Goal: Information Seeking & Learning: Check status

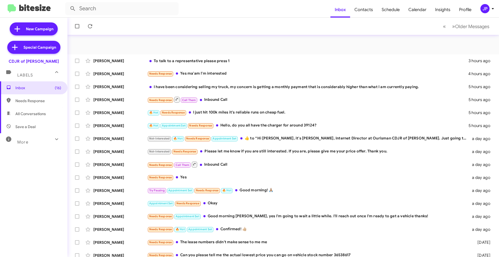
click at [484, 10] on div "JP" at bounding box center [484, 8] width 9 height 9
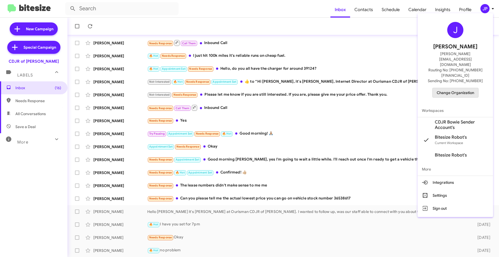
click at [467, 88] on span "Change Organization" at bounding box center [455, 92] width 37 height 9
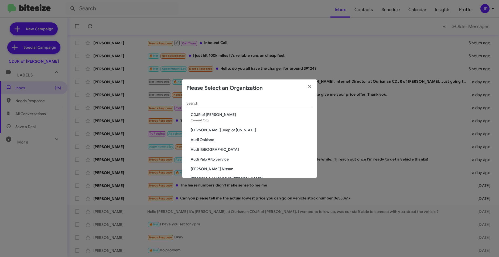
click at [222, 103] on input "Search" at bounding box center [249, 103] width 126 height 4
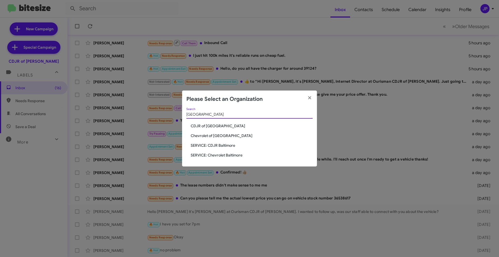
type input "Baltimore"
click at [211, 135] on span "Chevrolet of Baltimore" at bounding box center [252, 135] width 122 height 5
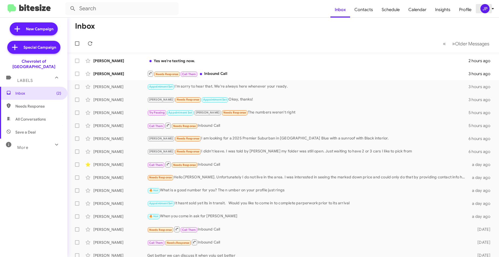
click at [486, 6] on div "JP" at bounding box center [484, 8] width 9 height 9
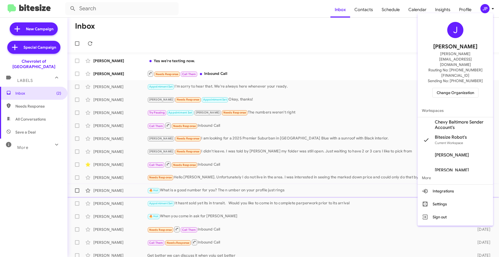
drag, startPoint x: 452, startPoint y: 189, endPoint x: 466, endPoint y: 188, distance: 13.8
click at [452, 197] on button "Settings" at bounding box center [456, 203] width 76 height 13
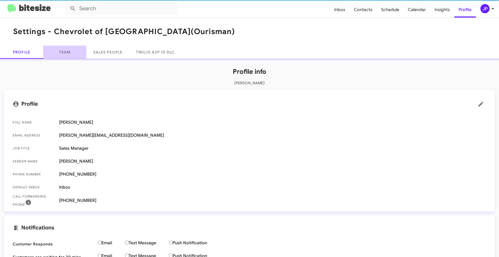
click at [65, 53] on link "Team" at bounding box center [64, 52] width 43 height 13
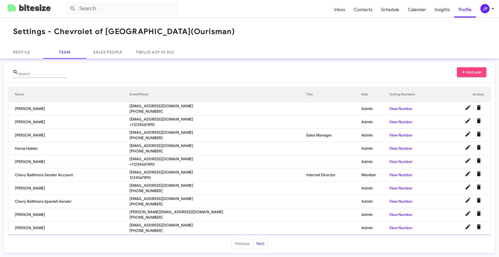
click at [179, 224] on span "rbowser@ourismancars.com" at bounding box center [217, 224] width 176 height 5
click at [178, 224] on span "rbowser@ourismancars.com" at bounding box center [217, 224] width 176 height 5
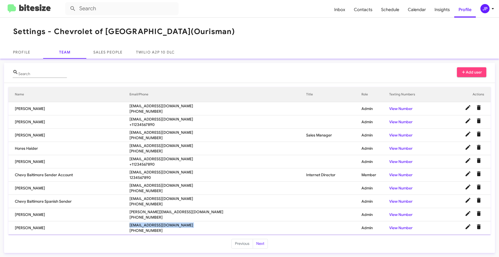
click at [178, 224] on span "rbowser@ourismancars.com" at bounding box center [217, 224] width 176 height 5
copy span "rbowser@ourismancars.com"
click at [166, 158] on span "bbing@ourismancars.com" at bounding box center [217, 158] width 176 height 5
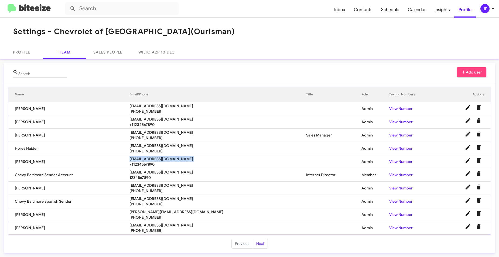
copy span "bbing@ourismancars.com"
click at [47, 9] on img at bounding box center [29, 8] width 43 height 9
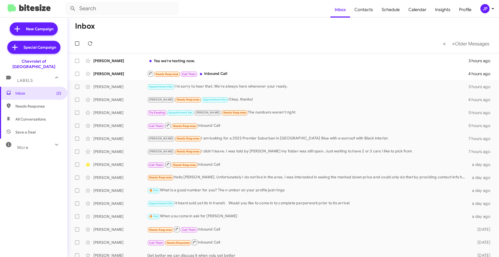
click at [480, 9] on span "JP" at bounding box center [488, 8] width 16 height 9
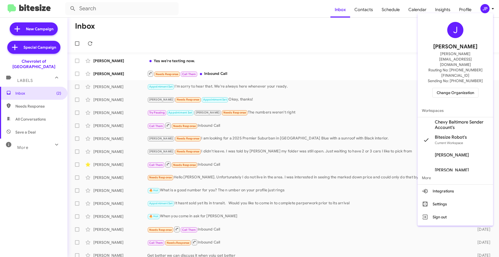
click at [467, 88] on span "Change Organization" at bounding box center [455, 92] width 37 height 9
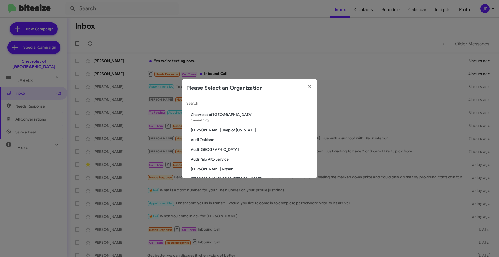
click at [296, 104] on input "Search" at bounding box center [249, 103] width 126 height 4
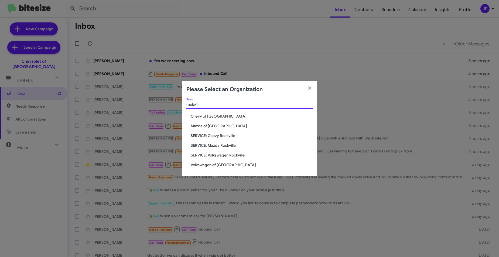
type input "rockvill"
click at [214, 117] on span "Chevy of [GEOGRAPHIC_DATA]" at bounding box center [252, 115] width 122 height 5
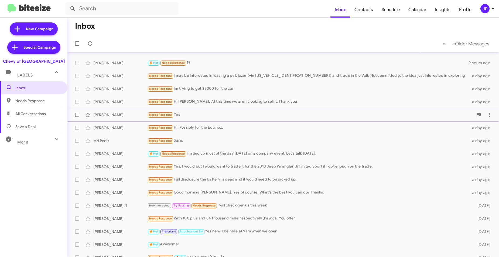
scroll to position [12, 0]
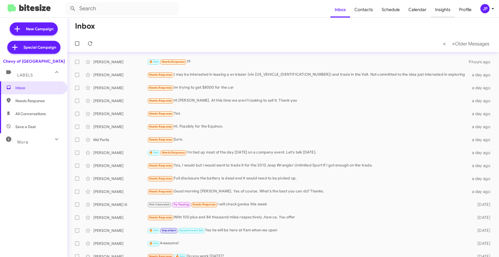
click at [442, 13] on span "Insights" at bounding box center [443, 10] width 24 height 16
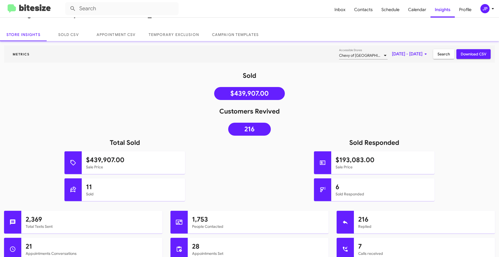
scroll to position [14, 0]
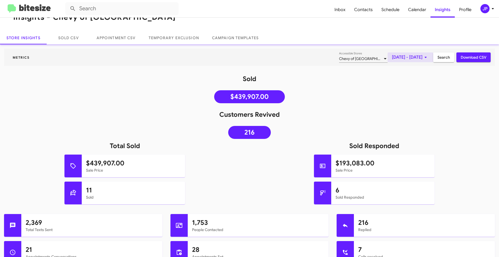
click at [392, 60] on span "[DATE] - [DATE]" at bounding box center [410, 57] width 37 height 10
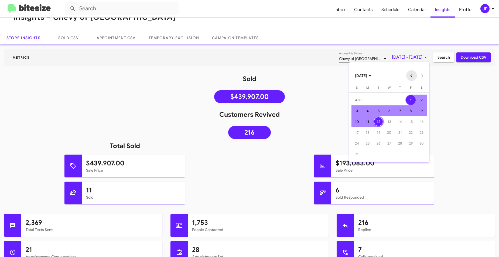
click at [410, 77] on button "Previous month" at bounding box center [411, 75] width 11 height 11
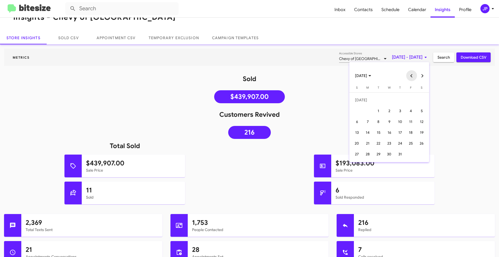
click at [410, 77] on button "Previous month" at bounding box center [411, 75] width 11 height 11
click at [411, 76] on button "Previous month" at bounding box center [411, 75] width 11 height 11
click at [357, 121] on div "11" at bounding box center [357, 122] width 10 height 10
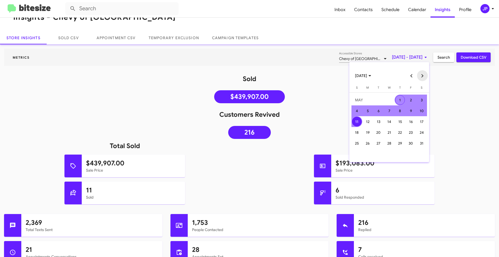
click at [420, 76] on button "Next month" at bounding box center [422, 75] width 11 height 11
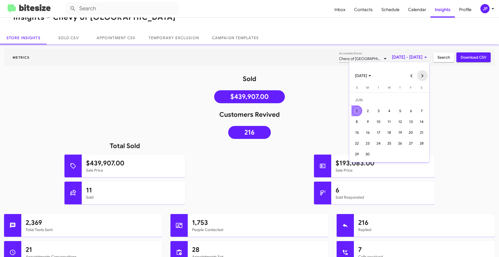
click at [420, 76] on button "Next month" at bounding box center [422, 75] width 11 height 11
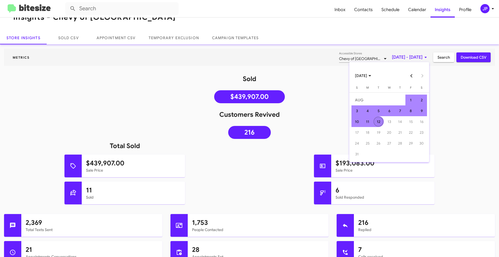
click at [379, 123] on div "12" at bounding box center [379, 122] width 10 height 10
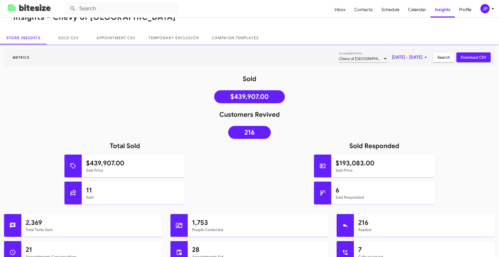
drag, startPoint x: 436, startPoint y: 98, endPoint x: 438, endPoint y: 92, distance: 6.7
click at [438, 97] on div "Sold $439,907.00" at bounding box center [249, 89] width 499 height 31
click at [438, 59] on span "Search" at bounding box center [444, 57] width 12 height 10
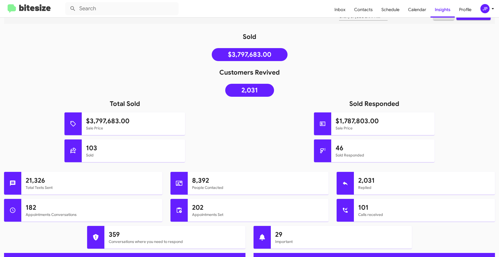
scroll to position [52, 0]
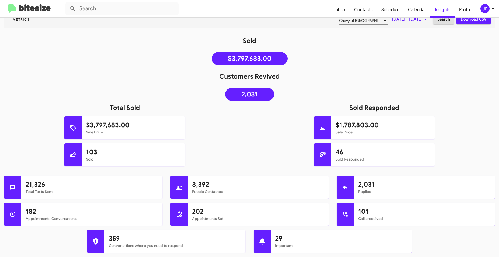
click at [48, 9] on img at bounding box center [29, 8] width 43 height 9
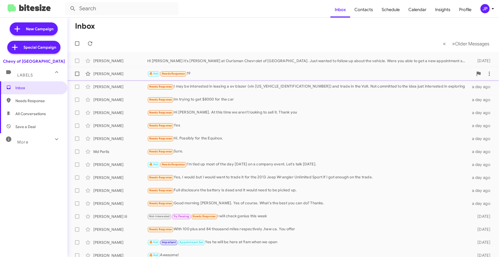
click at [191, 73] on div "🔥 Hot Needs Response 19" at bounding box center [310, 73] width 326 height 6
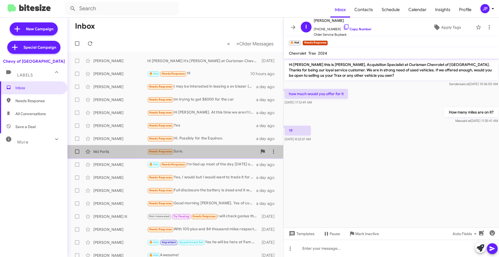
click at [201, 152] on div "Needs Response Sure." at bounding box center [202, 151] width 110 height 6
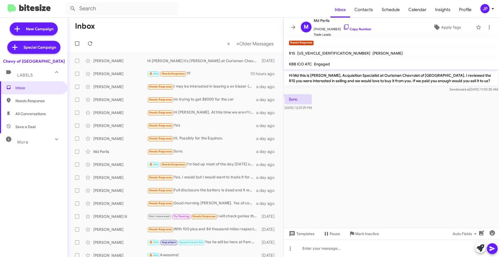
click at [360, 154] on cdk-virtual-scroll-viewport "Hi Md this is Max Overby, Acquisition Specialist at Ourisman Chevrolet of Rockv…" at bounding box center [392, 148] width 216 height 158
click at [351, 29] on link "Copy Number" at bounding box center [357, 29] width 28 height 4
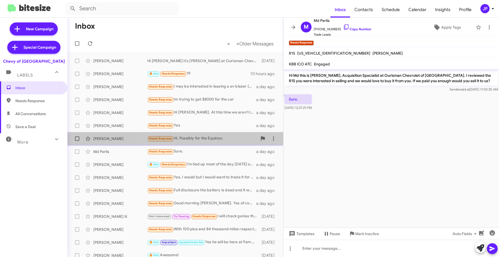
click at [223, 138] on div "Needs Response Hi. Possibly for the Equinox." at bounding box center [202, 138] width 110 height 6
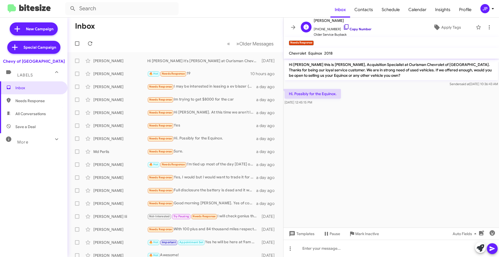
click at [349, 28] on link "Copy Number" at bounding box center [357, 29] width 28 height 4
click at [441, 23] on span "Apply Tags" at bounding box center [451, 27] width 20 height 10
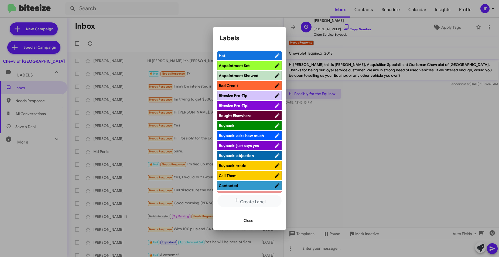
click at [249, 105] on span "Bitesize Pro-Tip!" at bounding box center [247, 105] width 56 height 5
click at [359, 135] on div at bounding box center [249, 128] width 499 height 257
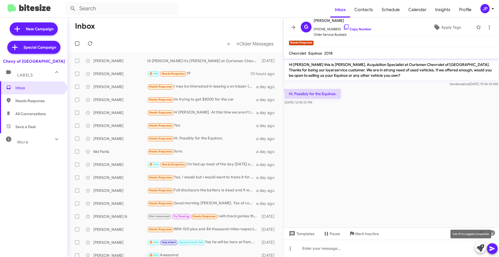
click at [477, 245] on icon at bounding box center [481, 248] width 8 height 8
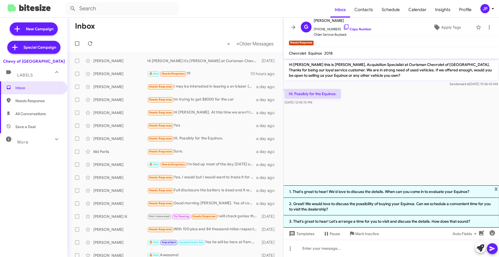
click at [289, 28] on span at bounding box center [293, 27] width 11 height 6
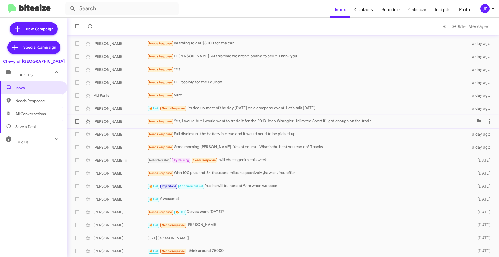
scroll to position [57, 0]
click at [279, 149] on div "Needs Response Good morning Max. Yes of course. What's the best you can do? Tha…" at bounding box center [310, 146] width 326 height 6
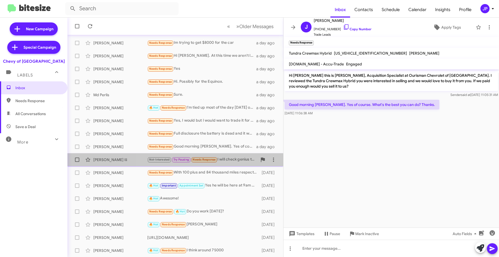
click at [246, 163] on div "Grady Edwards Iii Not-Interested Try Pausing Needs Response I will check genius…" at bounding box center [175, 159] width 207 height 11
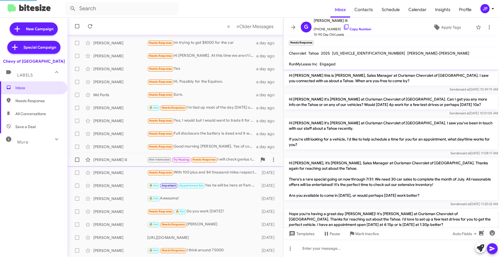
scroll to position [192, 0]
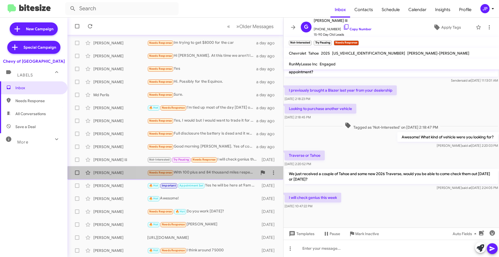
click at [232, 176] on div "Henry Ache Needs Response With 100 plus and 84 thousand miles respectively ,haw…" at bounding box center [175, 172] width 207 height 11
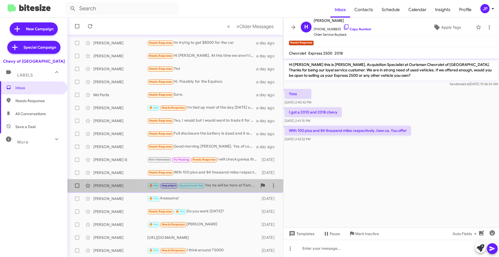
click at [232, 183] on div "🔥 Hot Important Appointment Set Yes he will be here at 9am when we open" at bounding box center [202, 185] width 110 height 6
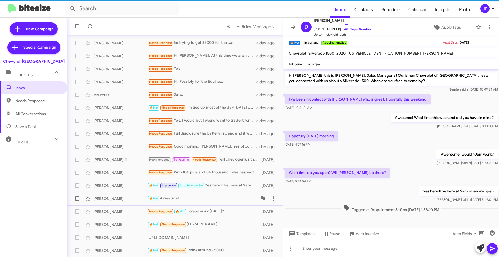
click at [228, 196] on div "🔥 Hot Awesome!" at bounding box center [202, 198] width 110 height 6
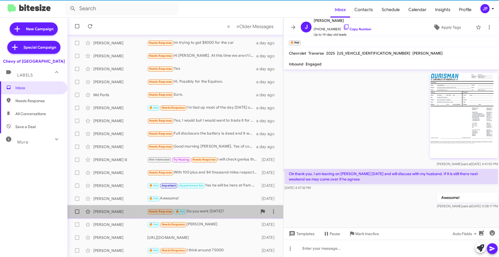
click at [229, 214] on div "Needs Response 🔥 Hot Do you work tomorrow?" at bounding box center [202, 211] width 110 height 6
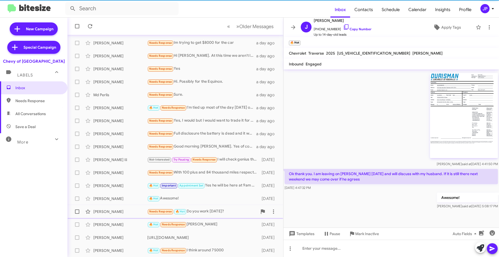
scroll to position [46, 0]
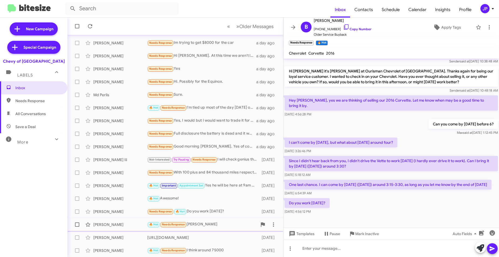
click at [216, 224] on div "🔥 Hot Needs Response Wilma Diaz" at bounding box center [202, 224] width 110 height 6
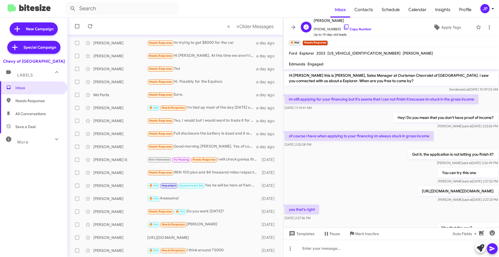
click at [352, 26] on span "+14439792236 Copy Number" at bounding box center [343, 28] width 58 height 8
click at [351, 27] on link "Copy Number" at bounding box center [357, 29] width 28 height 4
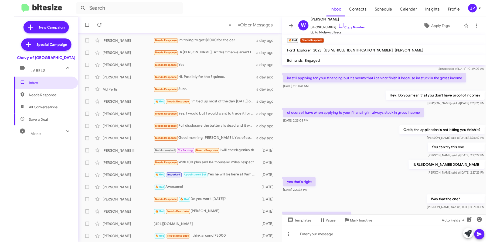
scroll to position [33, 0]
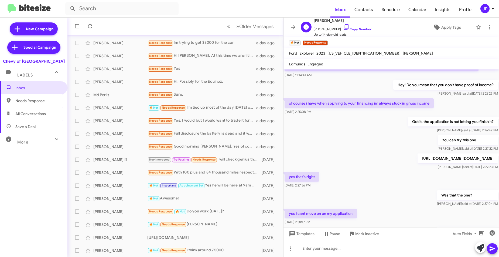
click at [360, 31] on span "+14439792236 Copy Number" at bounding box center [343, 28] width 58 height 8
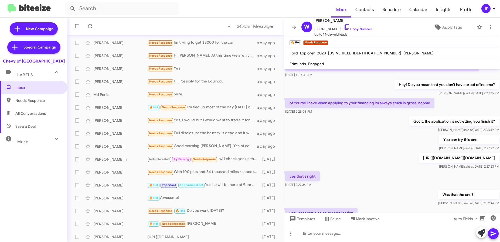
scroll to position [138, 0]
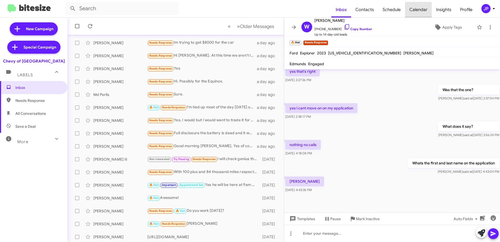
click at [419, 10] on span "Calendar" at bounding box center [418, 10] width 27 height 16
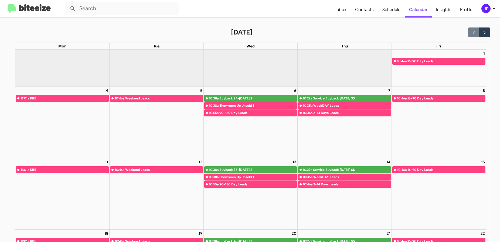
click at [44, 5] on img at bounding box center [29, 8] width 43 height 9
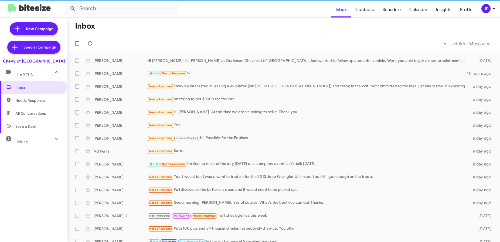
click at [22, 140] on span "More" at bounding box center [22, 141] width 11 height 5
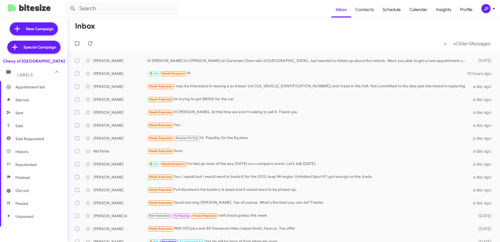
scroll to position [109, 0]
click at [425, 6] on span "Calendar" at bounding box center [418, 10] width 27 height 16
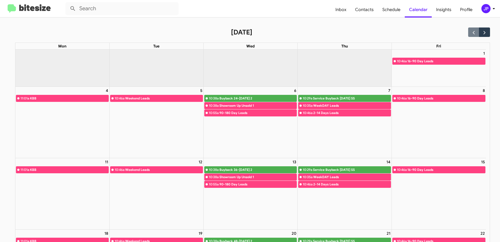
click at [480, 9] on button "JP" at bounding box center [485, 8] width 17 height 9
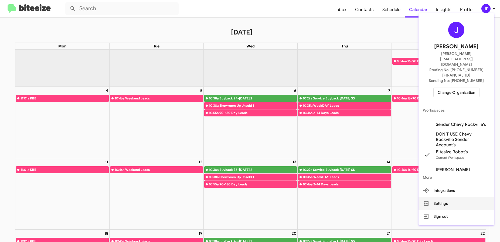
click at [456, 197] on button "Settings" at bounding box center [456, 203] width 76 height 13
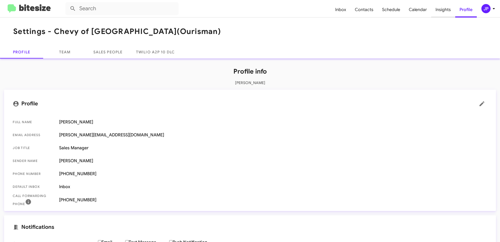
click at [439, 9] on span "Insights" at bounding box center [443, 10] width 24 height 16
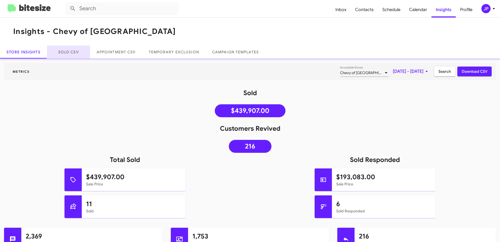
click at [76, 56] on link "Sold CSV" at bounding box center [68, 52] width 43 height 13
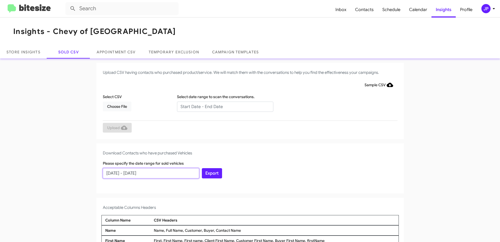
click at [158, 172] on input "07/13/2025 - 08/12/2025" at bounding box center [151, 173] width 96 height 10
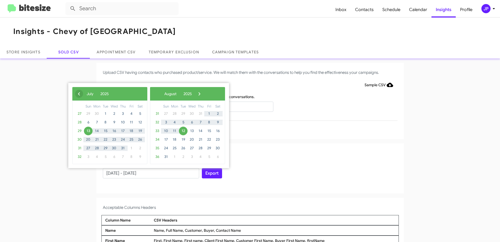
click at [80, 93] on span "‹" at bounding box center [79, 94] width 8 height 8
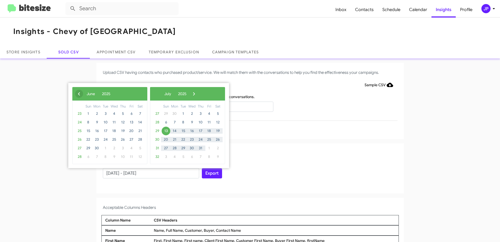
click at [78, 98] on div "‹ ​ June ​ 2025 ​ ›" at bounding box center [109, 93] width 75 height 13
click at [78, 95] on span "‹" at bounding box center [79, 94] width 8 height 8
click at [88, 130] on span "11" at bounding box center [88, 131] width 9 height 9
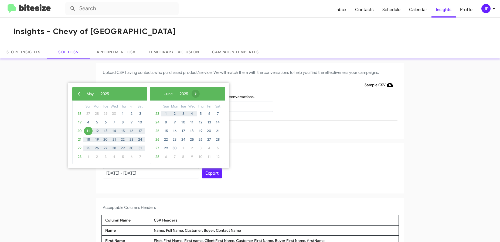
click at [200, 94] on span "›" at bounding box center [196, 94] width 8 height 8
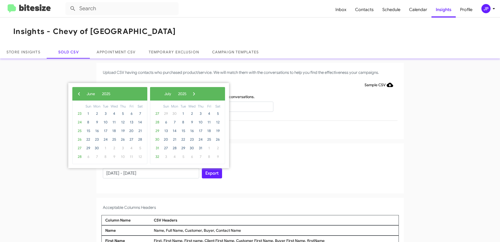
click at [198, 94] on span "›" at bounding box center [194, 94] width 8 height 8
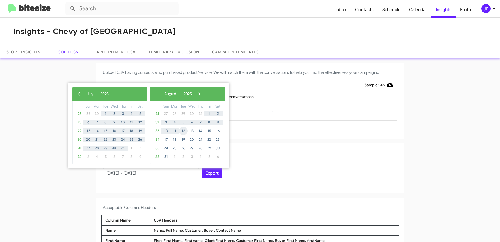
click at [186, 131] on span "12" at bounding box center [183, 131] width 9 height 9
type input "05/11/2025 - 08/12/2025"
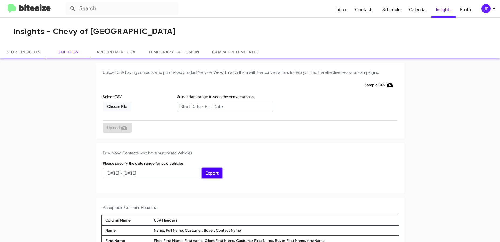
click at [213, 176] on button "Export" at bounding box center [212, 173] width 20 height 10
click at [282, 156] on div "Download Contacts who have purchased Vehicles Please specify the date range for…" at bounding box center [250, 169] width 308 height 50
click at [281, 162] on div "Export" at bounding box center [249, 170] width 99 height 18
click at [51, 11] on link at bounding box center [29, 8] width 52 height 9
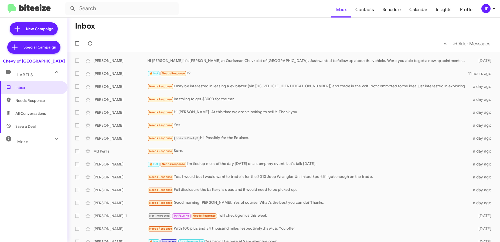
click at [35, 141] on div "More" at bounding box center [28, 140] width 48 height 10
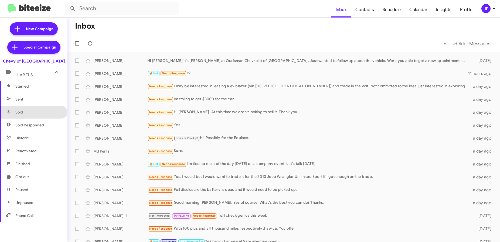
click at [33, 115] on span "Sold" at bounding box center [33, 112] width 67 height 13
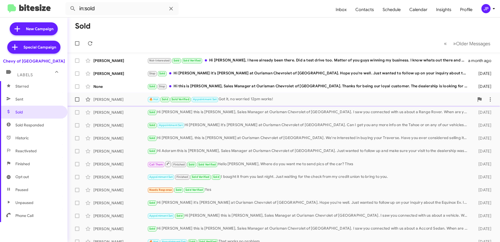
click at [128, 104] on div "Greg Pearson 🔥 Hot Sold Sold Verified Appointment Set Got it, no worried 12pm w…" at bounding box center [284, 99] width 424 height 11
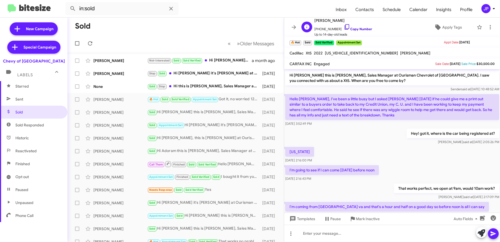
click at [360, 29] on link "Copy Number" at bounding box center [358, 29] width 28 height 4
click at [115, 164] on div "Lawrence Herbert" at bounding box center [120, 164] width 54 height 5
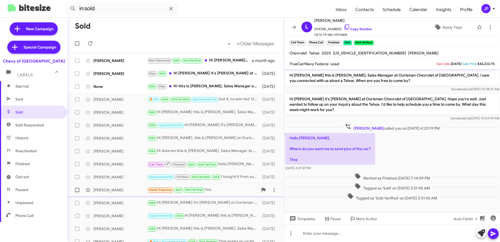
click at [125, 196] on span "Frank Robinson Needs Response Sold Sold Verified Yes 12 days ago" at bounding box center [175, 190] width 216 height 13
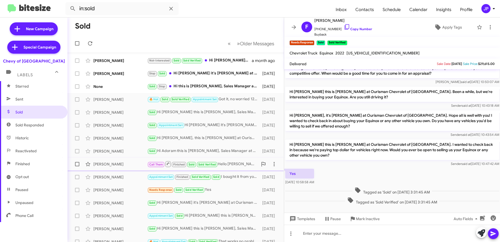
drag, startPoint x: 121, startPoint y: 175, endPoint x: 142, endPoint y: 170, distance: 21.3
click at [121, 175] on div "Brad Schneiver" at bounding box center [120, 177] width 54 height 5
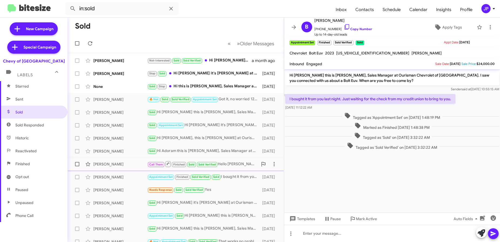
click at [128, 161] on div "Lawrence Herbert Call Them Finished Sold Sold Verified Hello David, Where do yo…" at bounding box center [176, 164] width 208 height 11
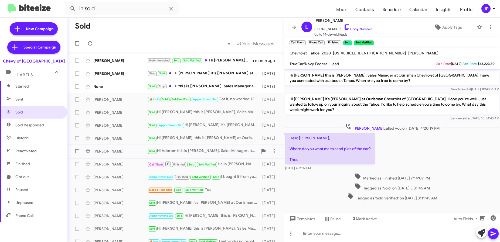
click at [121, 157] on span "Adoram Riegler Kleinman Sold Hi Adoram this is David Alvarez, Sales Manager at …" at bounding box center [175, 151] width 216 height 13
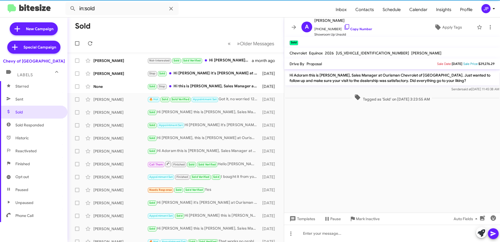
drag, startPoint x: 21, startPoint y: 127, endPoint x: 67, endPoint y: 124, distance: 46.0
click at [21, 127] on span "Sold Responded" at bounding box center [29, 124] width 29 height 5
type input "in:sold-verified"
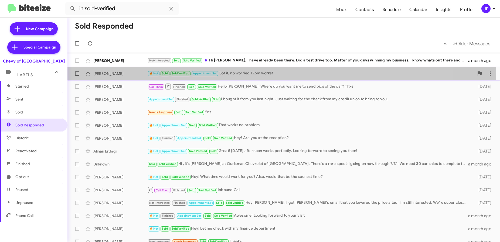
click at [132, 72] on div "Greg Pearson" at bounding box center [120, 73] width 54 height 5
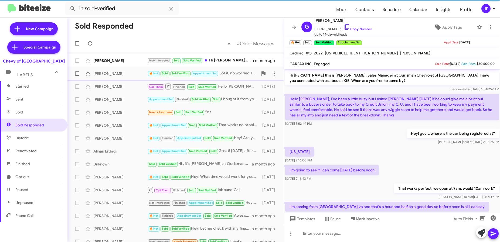
scroll to position [59, 0]
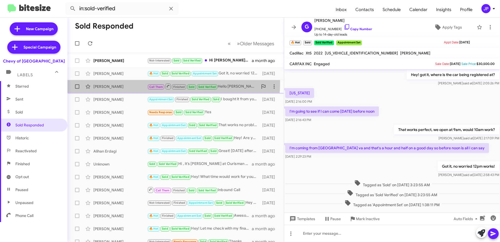
click at [138, 83] on div "Lawrence Herbert Call Them Finished Sold Sold Verified Hello David, Where do yo…" at bounding box center [176, 86] width 208 height 11
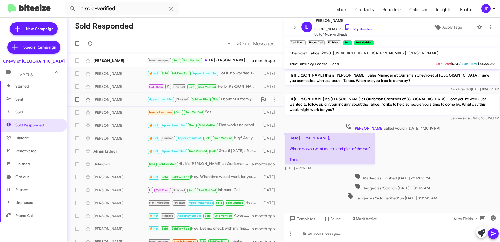
click at [130, 94] on div "Brad Schneiver Appointment Set Finished Sold Verified Sold I bought it from you…" at bounding box center [176, 99] width 208 height 11
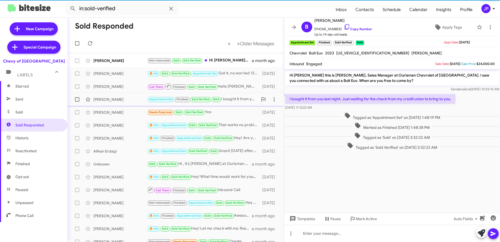
click at [128, 104] on div "Brad Schneiver Appointment Set Finished Sold Verified Sold I bought it from you…" at bounding box center [176, 99] width 208 height 11
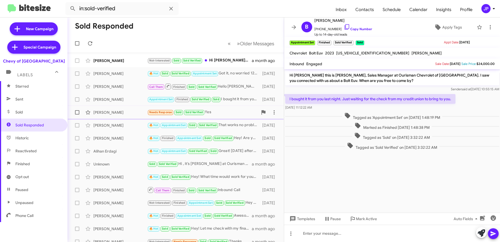
click at [128, 118] on span "Frank Robinson Needs Response Sold Sold Verified Yes 12 days ago" at bounding box center [175, 112] width 216 height 13
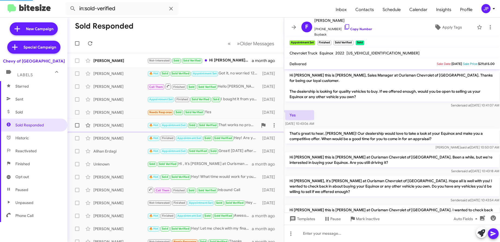
scroll to position [66, 0]
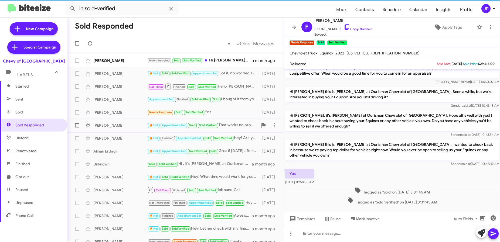
click at [129, 126] on div "Damion Savage" at bounding box center [120, 125] width 54 height 5
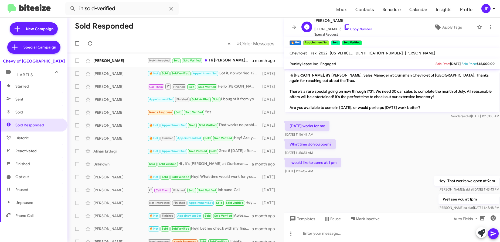
click at [345, 26] on span "+12409610188 Copy Number" at bounding box center [343, 28] width 58 height 8
click at [344, 28] on icon at bounding box center [347, 27] width 6 height 6
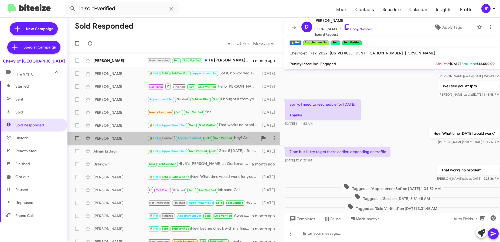
click at [128, 138] on div "Jorge Torres" at bounding box center [120, 138] width 54 height 5
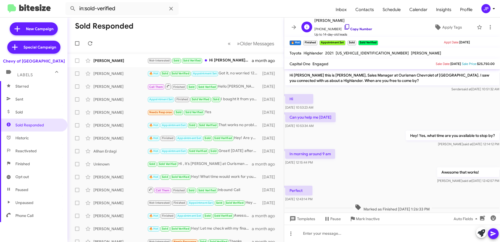
click at [344, 25] on icon at bounding box center [347, 27] width 6 height 6
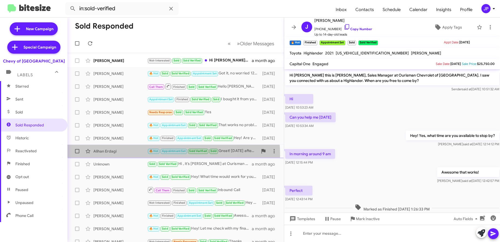
click at [122, 156] on div "Alihan Erdagi 🔥 Hot Appointment Set Sold Verified Sold Great! Tomorrow afternoo…" at bounding box center [176, 151] width 208 height 11
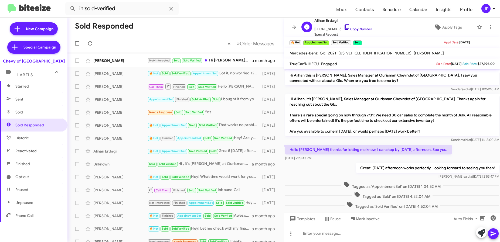
click at [351, 30] on link "Copy Number" at bounding box center [358, 29] width 28 height 4
click at [40, 10] on img at bounding box center [29, 8] width 43 height 9
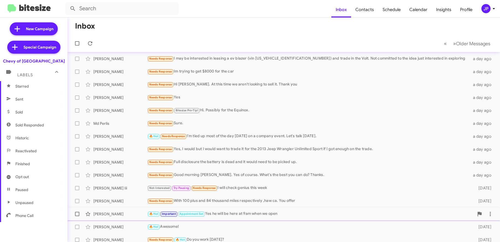
scroll to position [71, 0]
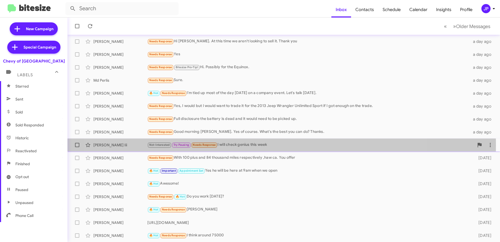
click at [256, 145] on div "Not-Interested Try Pausing Needs Response I will check genius this week" at bounding box center [310, 145] width 327 height 6
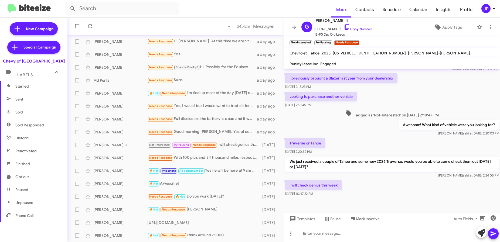
scroll to position [200, 0]
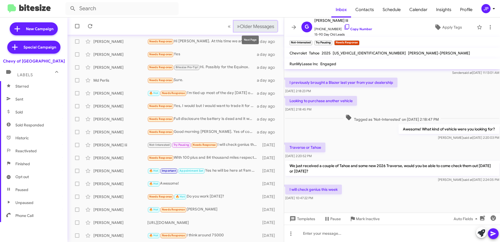
click at [238, 30] on button "» Next Older Messages" at bounding box center [256, 26] width 44 height 11
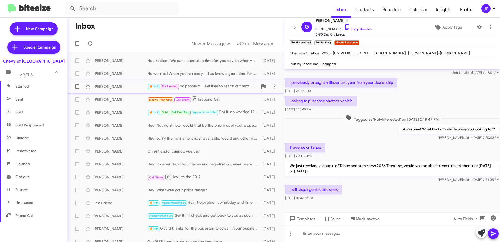
click at [212, 88] on div "🔥 Hot Try Pausing No problem! Feel free to reach out next week to schedule a ti…" at bounding box center [202, 86] width 111 height 6
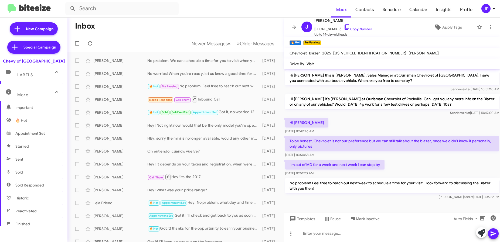
scroll to position [3, 0]
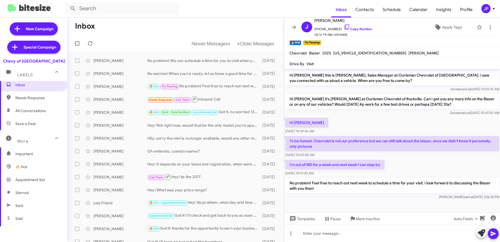
click at [32, 125] on span "Save a Deal" at bounding box center [25, 123] width 20 height 5
type input "in:not-interested"
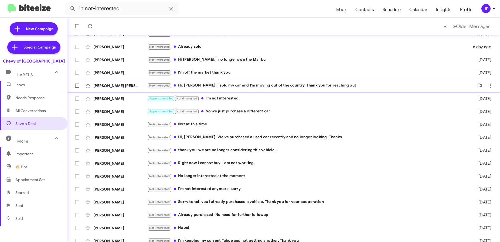
scroll to position [71, 0]
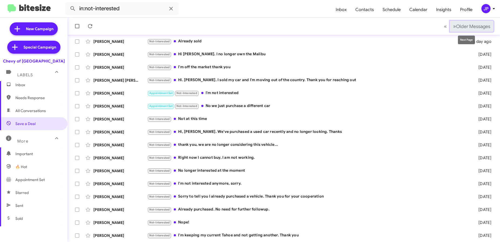
click at [454, 30] on button "» Next Older Messages" at bounding box center [472, 26] width 44 height 11
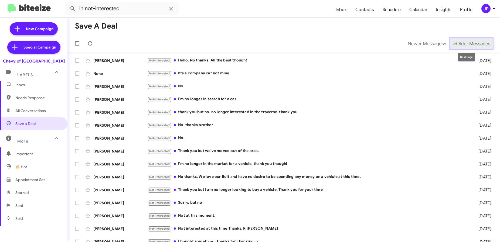
click at [469, 45] on span "Older Messages" at bounding box center [473, 44] width 34 height 6
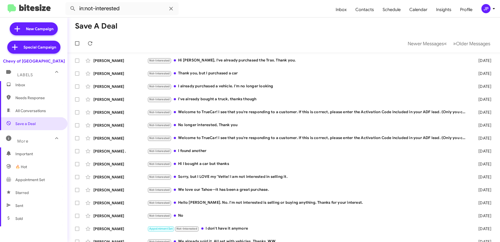
click at [34, 12] on img at bounding box center [29, 8] width 43 height 9
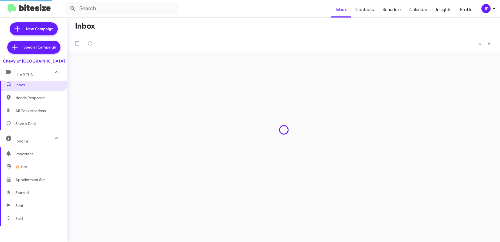
click at [484, 13] on mat-toolbar "Inbox Contacts Schedule Calendar Insights Profile JP" at bounding box center [250, 8] width 500 height 17
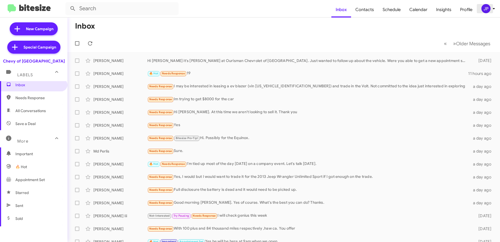
click at [486, 12] on div "JP" at bounding box center [485, 8] width 9 height 9
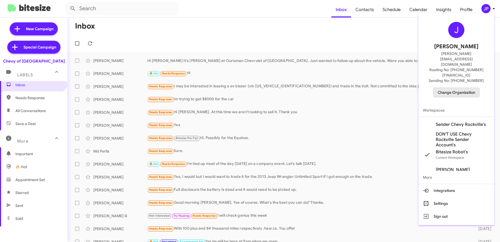
click at [456, 88] on span "Change Organization" at bounding box center [456, 92] width 37 height 9
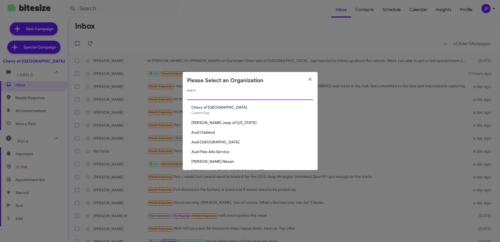
click at [240, 94] on input "Search" at bounding box center [250, 96] width 126 height 4
type input "Rockvil"
click at [231, 160] on span "Volkswagen of [GEOGRAPHIC_DATA]" at bounding box center [252, 161] width 122 height 5
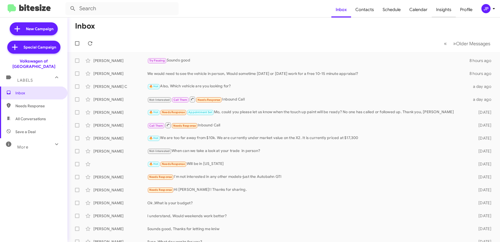
click at [440, 10] on span "Insights" at bounding box center [444, 10] width 24 height 16
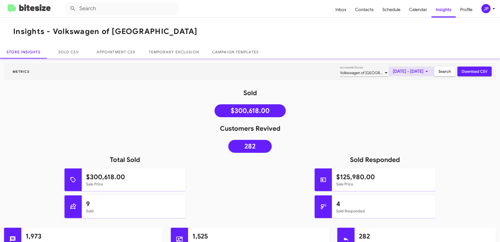
click at [405, 72] on span "[DATE] - [DATE]" at bounding box center [411, 72] width 37 height 10
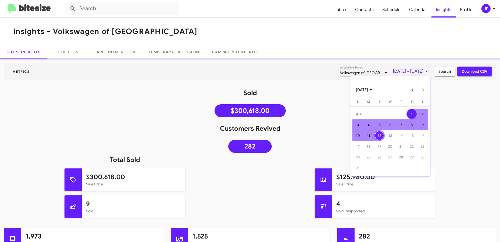
click at [408, 88] on button "Previous month" at bounding box center [412, 89] width 11 height 11
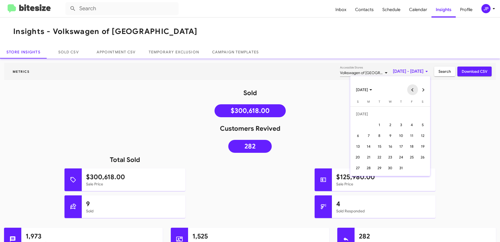
click at [409, 90] on button "Previous month" at bounding box center [412, 89] width 11 height 11
click at [361, 137] on div "11" at bounding box center [358, 136] width 10 height 10
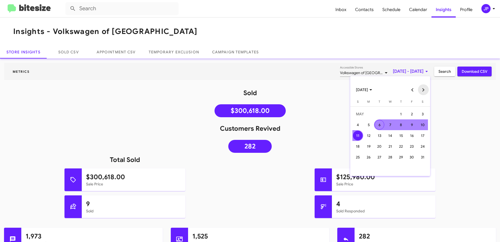
click at [419, 89] on button "Next month" at bounding box center [423, 89] width 11 height 11
click at [420, 89] on button "Next month" at bounding box center [423, 89] width 11 height 11
click at [378, 132] on div "12" at bounding box center [379, 136] width 10 height 10
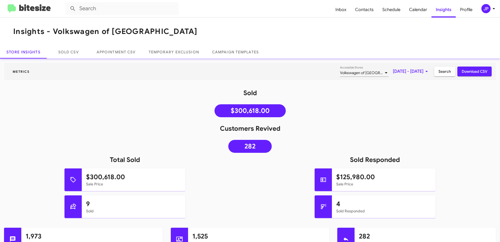
click at [434, 76] on button "Search" at bounding box center [444, 72] width 21 height 10
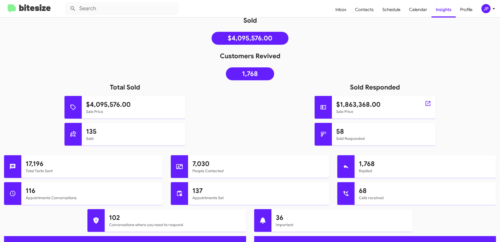
scroll to position [72, 0]
click at [34, 9] on img at bounding box center [29, 8] width 43 height 9
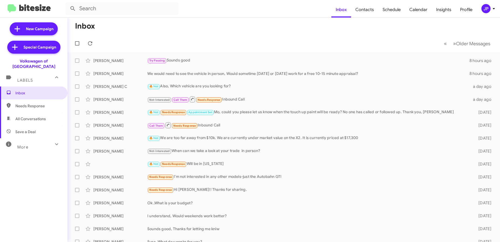
drag, startPoint x: 62, startPoint y: 61, endPoint x: 11, endPoint y: 63, distance: 51.9
click at [11, 63] on div "Volkswagen of [GEOGRAPHIC_DATA]" at bounding box center [33, 62] width 67 height 13
copy div "Volkswagen of [GEOGRAPHIC_DATA]"
click at [492, 11] on icon at bounding box center [493, 8] width 6 height 6
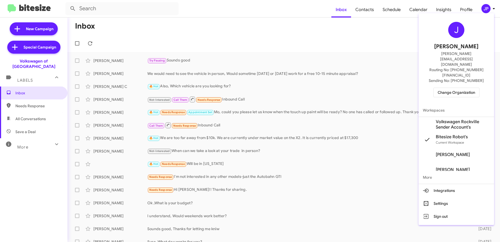
click at [473, 88] on span "Change Organization" at bounding box center [456, 92] width 37 height 9
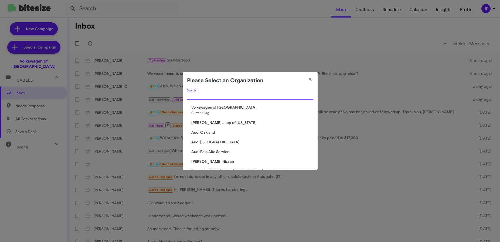
click at [216, 97] on input "Search" at bounding box center [250, 96] width 126 height 4
type input "Rock"
click at [222, 125] on div "Rock Search Volkswagen of Rockville Current Org Chevy of Rockville Mazda of Roc…" at bounding box center [250, 129] width 135 height 81
click at [214, 131] on span "Mazda of [GEOGRAPHIC_DATA]" at bounding box center [252, 132] width 122 height 5
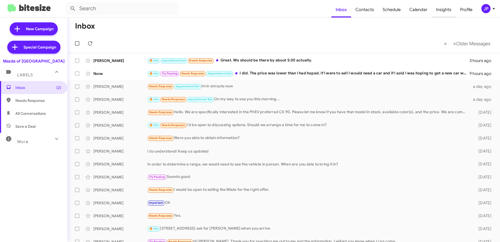
click at [444, 10] on span "Insights" at bounding box center [444, 10] width 24 height 16
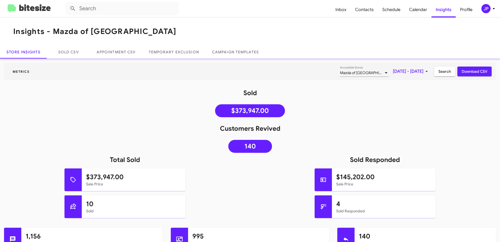
drag, startPoint x: 120, startPoint y: 31, endPoint x: 53, endPoint y: 33, distance: 66.9
click at [53, 33] on mat-toolbar "Insights - Mazda of [GEOGRAPHIC_DATA]" at bounding box center [250, 32] width 500 height 28
copy h1 "Mazda of [GEOGRAPHIC_DATA]"
click at [408, 69] on span "[DATE] - [DATE]" at bounding box center [411, 72] width 37 height 10
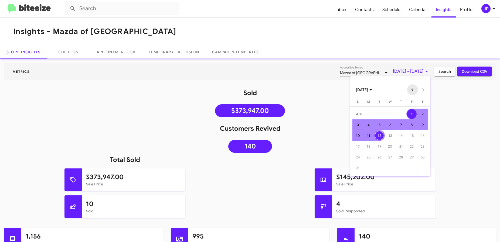
click at [413, 89] on button "Previous month" at bounding box center [412, 89] width 11 height 11
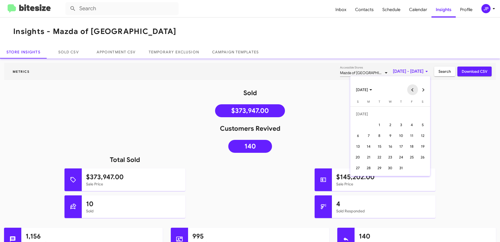
click at [413, 89] on button "Previous month" at bounding box center [412, 89] width 11 height 11
click at [362, 136] on td "11" at bounding box center [357, 135] width 11 height 11
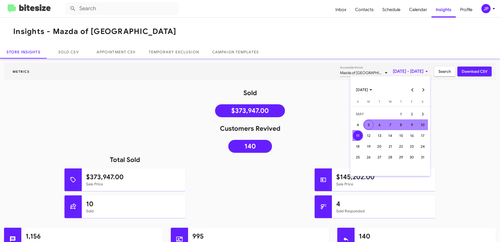
click at [424, 86] on button "Next month" at bounding box center [423, 89] width 11 height 11
click at [380, 136] on div "12" at bounding box center [379, 136] width 10 height 10
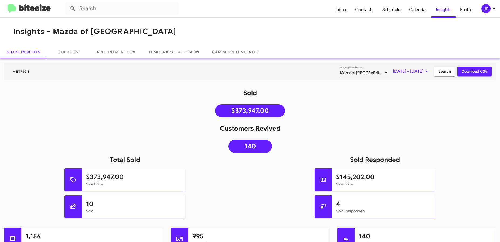
click at [438, 73] on span "Search" at bounding box center [444, 72] width 12 height 10
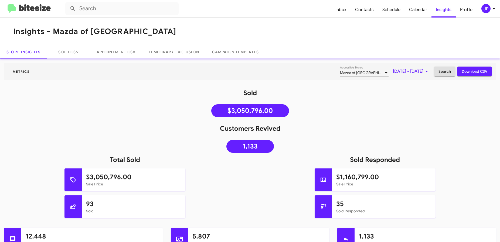
click at [360, 124] on h1 "Customers Revived" at bounding box center [250, 128] width 500 height 9
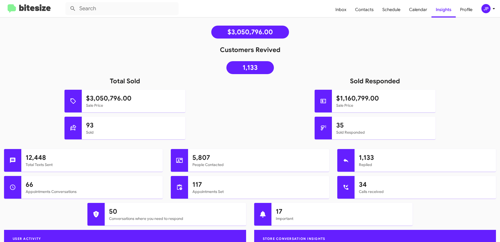
scroll to position [72, 0]
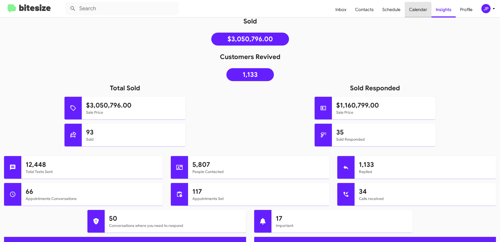
click at [413, 10] on span "Calendar" at bounding box center [418, 10] width 27 height 16
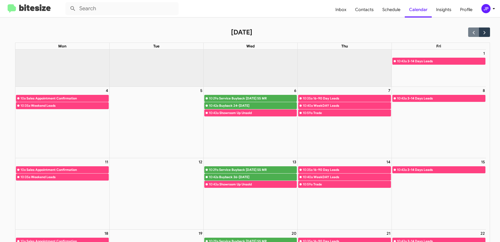
click at [37, 12] on img at bounding box center [29, 8] width 43 height 9
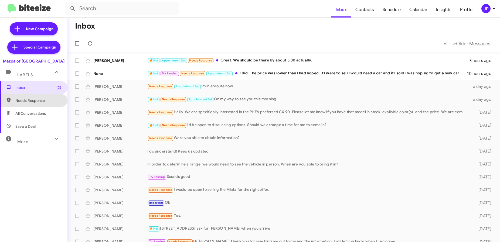
click at [43, 102] on span "Needs Response" at bounding box center [38, 100] width 46 height 5
type input "in:needs-response"
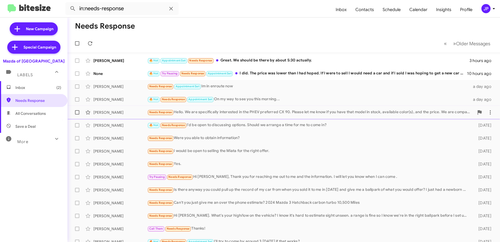
click at [229, 118] on span "[PERSON_NAME] Needs Response Hello. We are specifically interested in the PHEV …" at bounding box center [283, 112] width 432 height 13
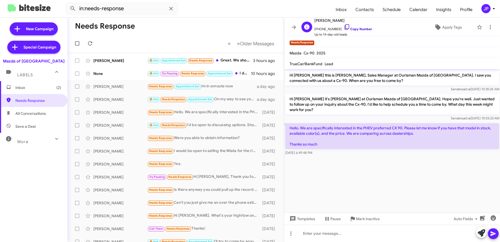
click at [348, 29] on link "Copy Number" at bounding box center [358, 29] width 28 height 4
click at [437, 25] on icon at bounding box center [438, 27] width 6 height 6
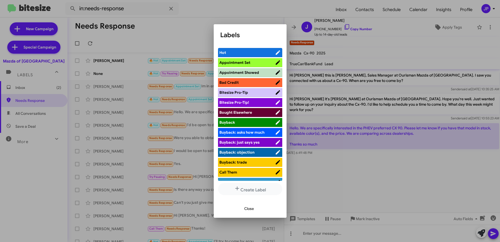
click at [238, 101] on span "Bitesize Pro-Tip!" at bounding box center [234, 102] width 30 height 5
click at [407, 170] on div at bounding box center [250, 121] width 500 height 242
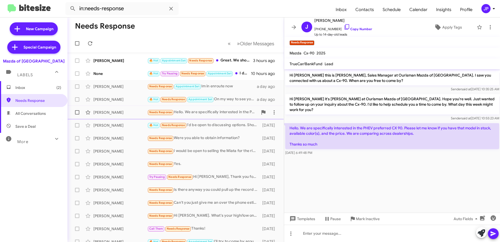
click at [76, 114] on span at bounding box center [77, 112] width 4 height 4
click at [77, 115] on input "checkbox" at bounding box center [77, 115] width 0 height 0
checkbox input "true"
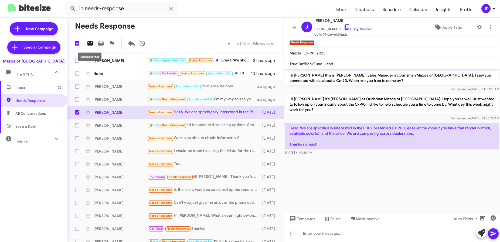
click at [88, 44] on icon at bounding box center [89, 43] width 5 height 4
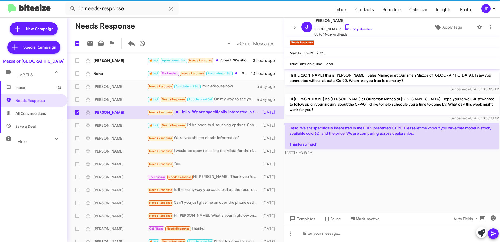
click at [394, 172] on cdk-virtual-scroll-viewport "Hi [PERSON_NAME] this is [PERSON_NAME], Sales Manager at Ourisman Mazda of [GEO…" at bounding box center [392, 141] width 216 height 144
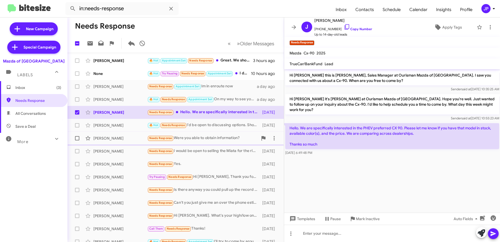
click at [207, 141] on div "Needs Response Were you able to obtain information?" at bounding box center [202, 138] width 111 height 6
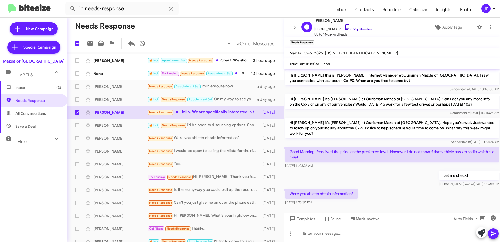
click at [354, 28] on link "Copy Number" at bounding box center [358, 29] width 28 height 4
click at [29, 137] on div "More" at bounding box center [28, 140] width 48 height 10
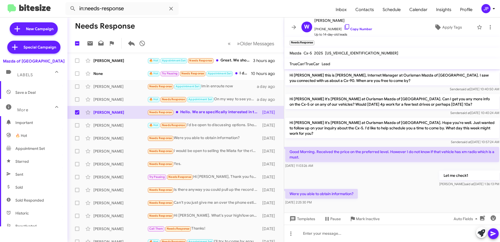
scroll to position [109, 0]
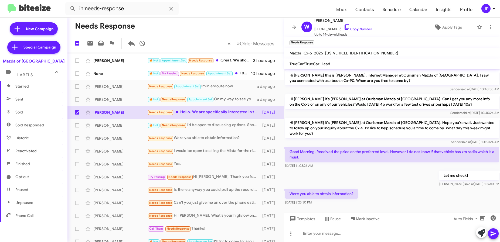
click at [29, 115] on span "Sold" at bounding box center [33, 112] width 67 height 13
type input "in:sold"
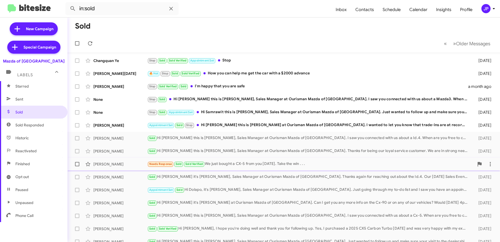
click at [220, 168] on div "[PERSON_NAME] Needs Response Sold Sold Verified We just bought a CX-5 from you …" at bounding box center [284, 164] width 424 height 11
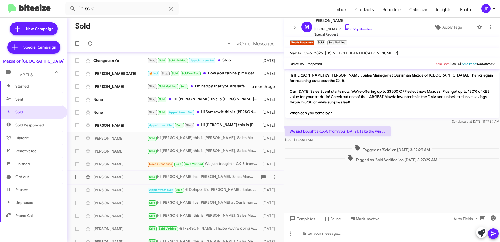
scroll to position [71, 0]
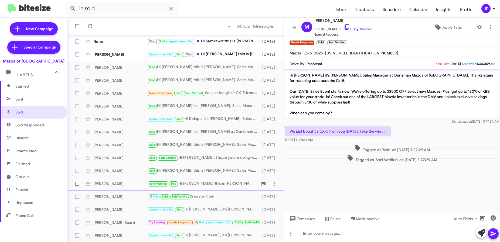
click at [180, 184] on div "Sold Verified Sold Hi Jeisson this is [PERSON_NAME] at Ourisman Mazda of [GEOGR…" at bounding box center [202, 184] width 111 height 6
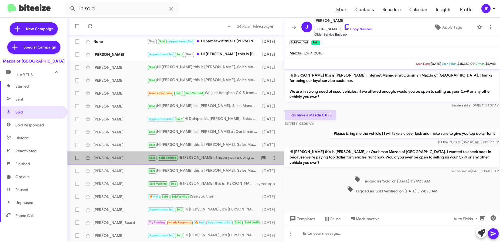
click at [211, 163] on div "[PERSON_NAME] Sold Sold Verified Hi [PERSON_NAME], I hope you're doing well and…" at bounding box center [176, 158] width 208 height 11
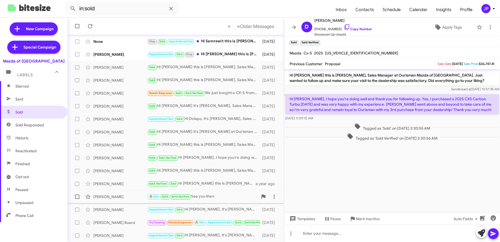
click at [200, 194] on div "🔥 Hot Sold Sold Verified See you then" at bounding box center [202, 197] width 111 height 6
